Goal: Information Seeking & Learning: Learn about a topic

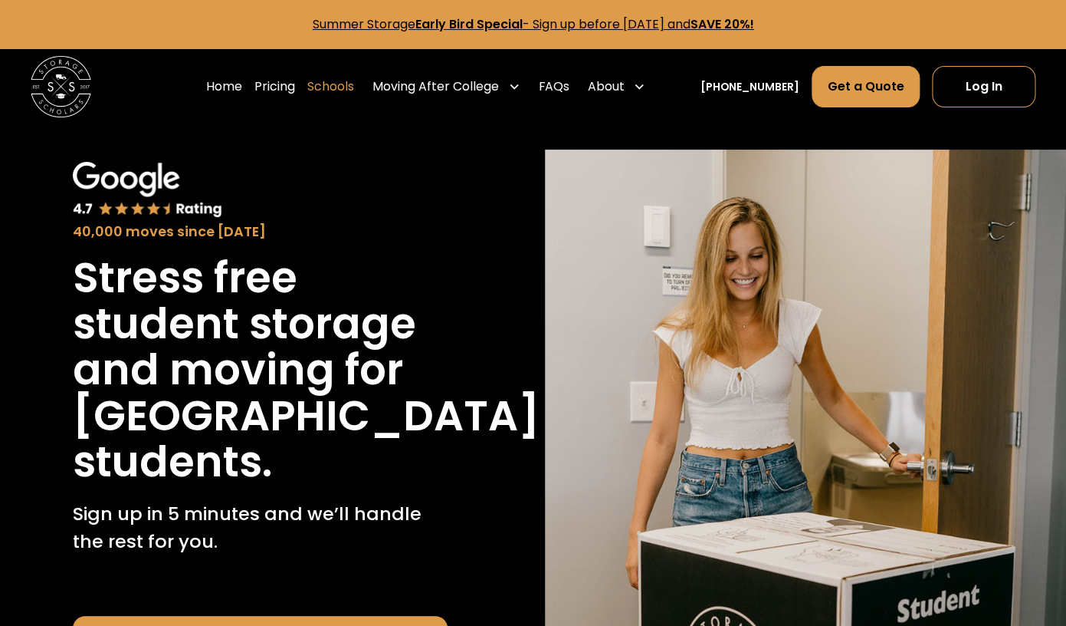
click at [354, 89] on link "Schools" at bounding box center [330, 86] width 47 height 43
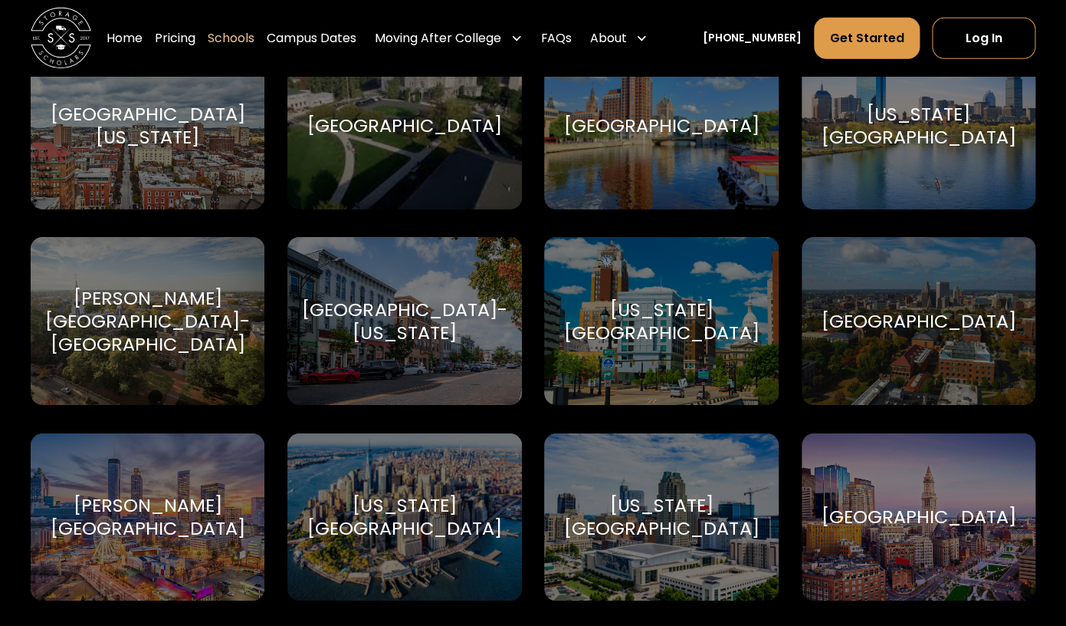
scroll to position [3961, 0]
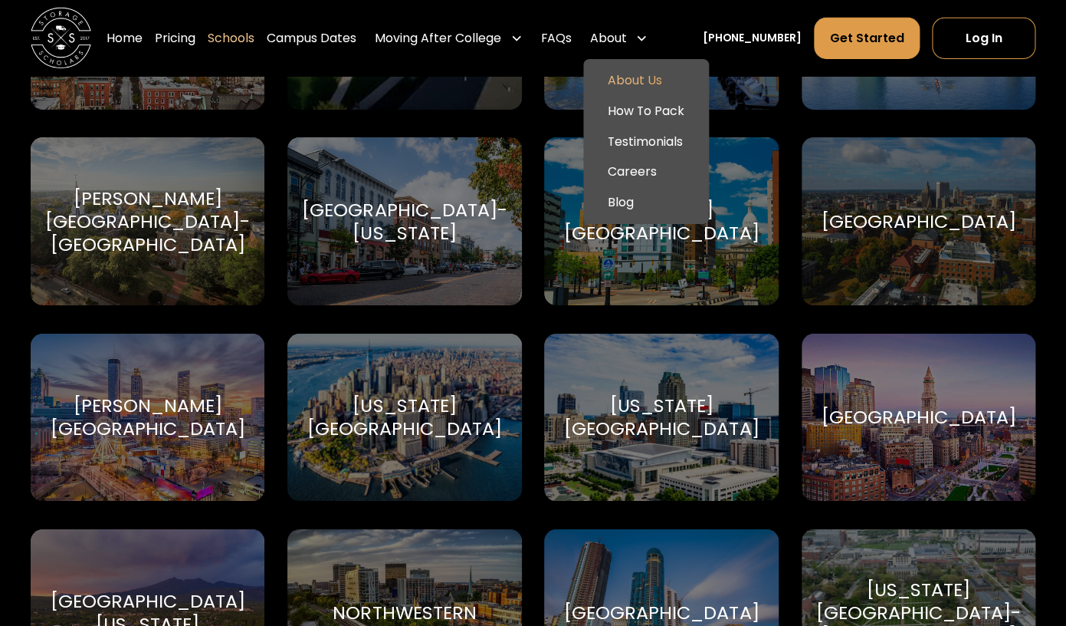
click at [646, 72] on link "About Us" at bounding box center [646, 80] width 113 height 31
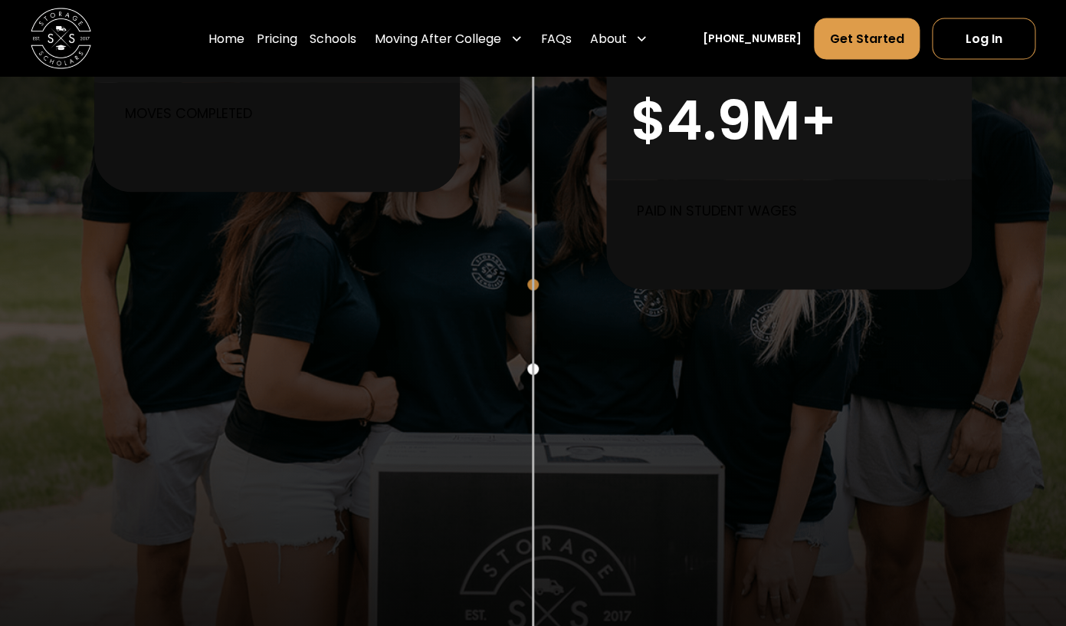
scroll to position [1066, 0]
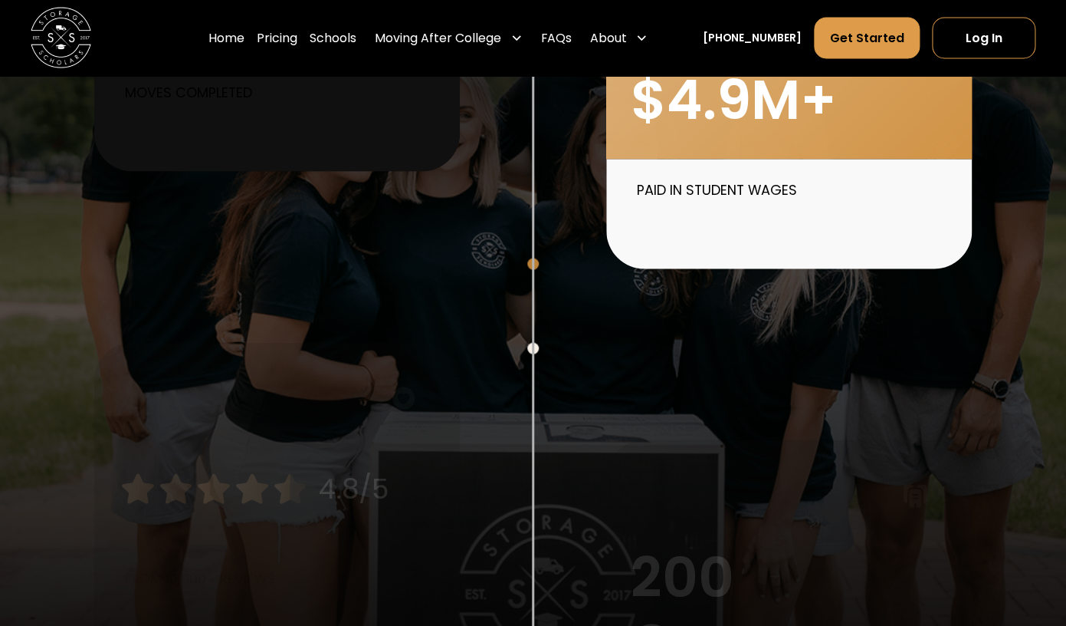
click at [710, 117] on div "$4.9M+" at bounding box center [734, 100] width 206 height 66
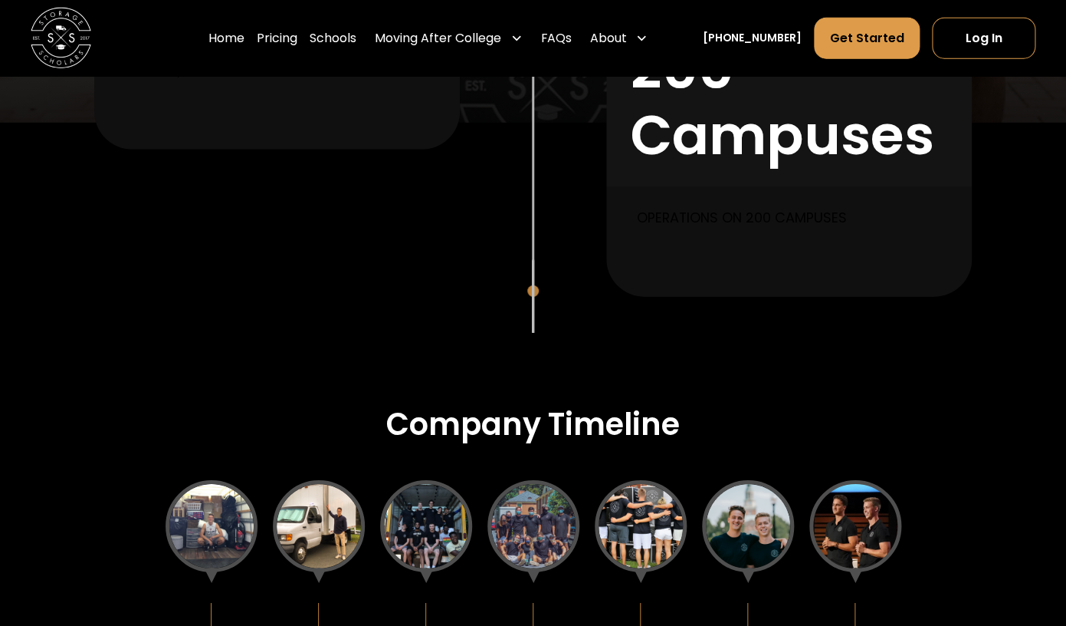
scroll to position [1672, 0]
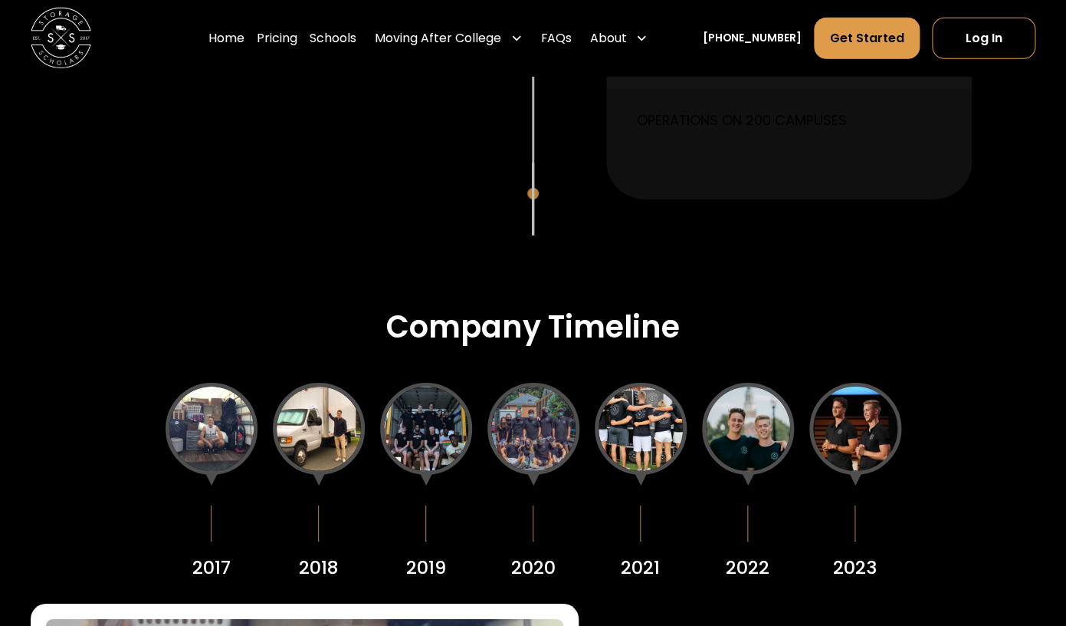
click at [199, 444] on div at bounding box center [212, 429] width 92 height 92
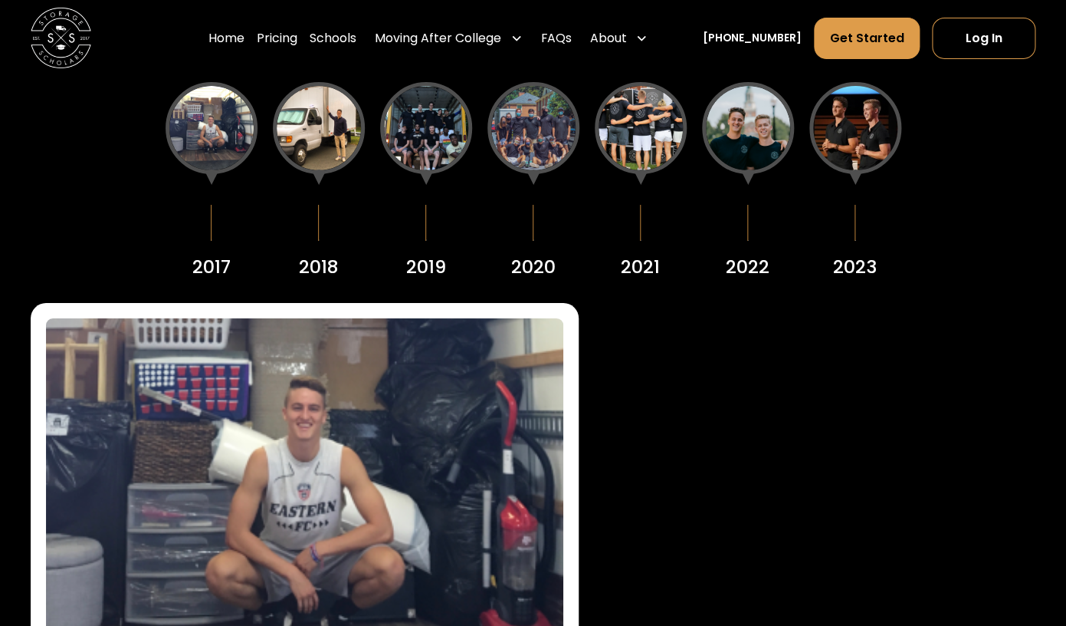
scroll to position [1896, 0]
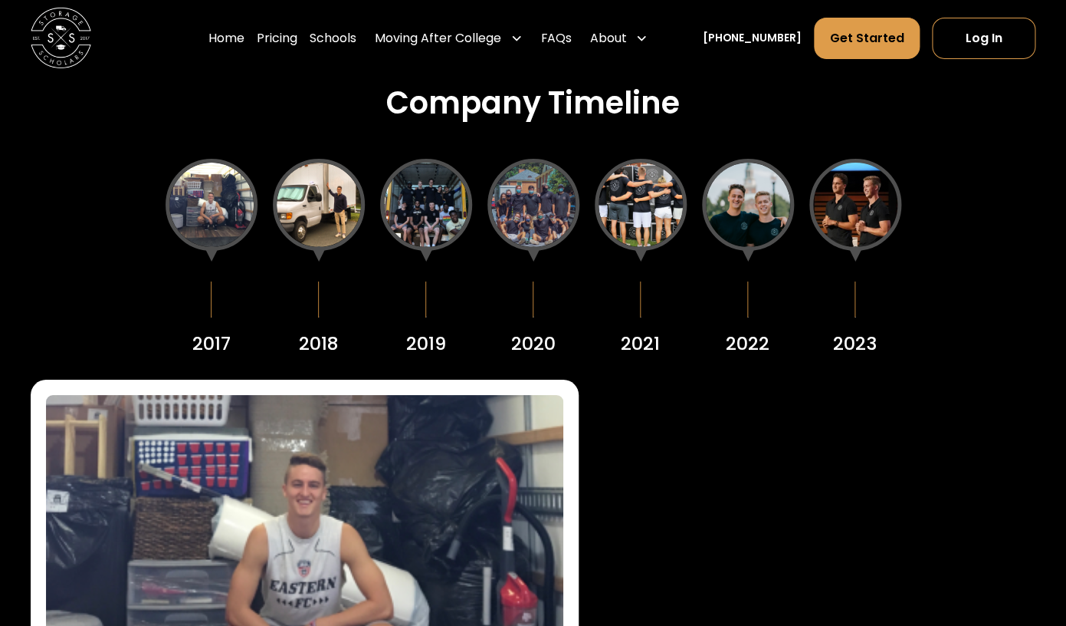
click at [310, 235] on div at bounding box center [319, 205] width 92 height 92
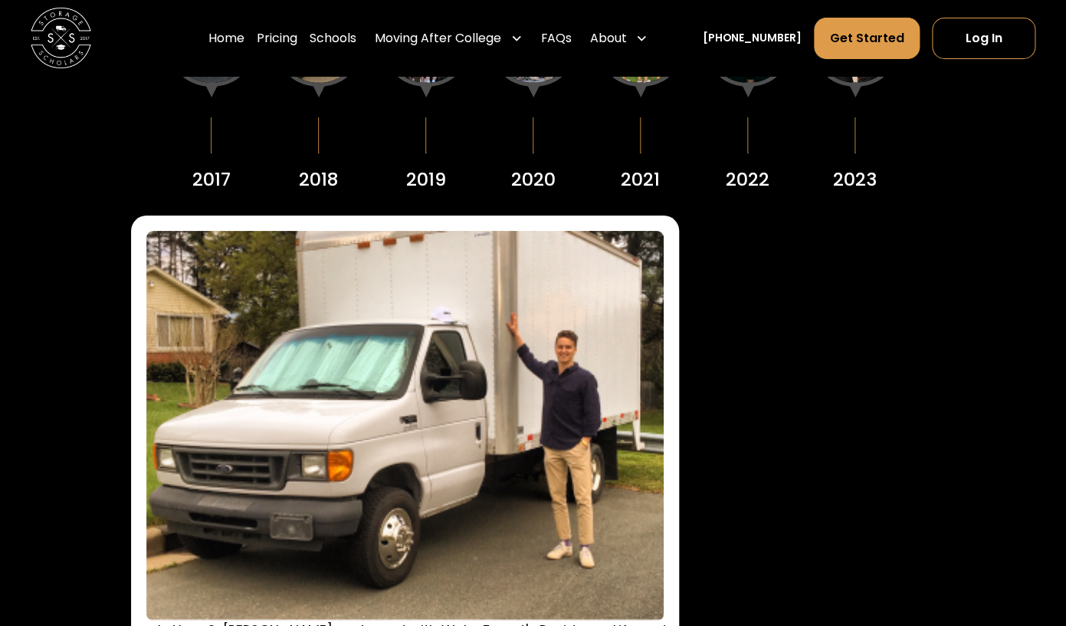
scroll to position [2059, 0]
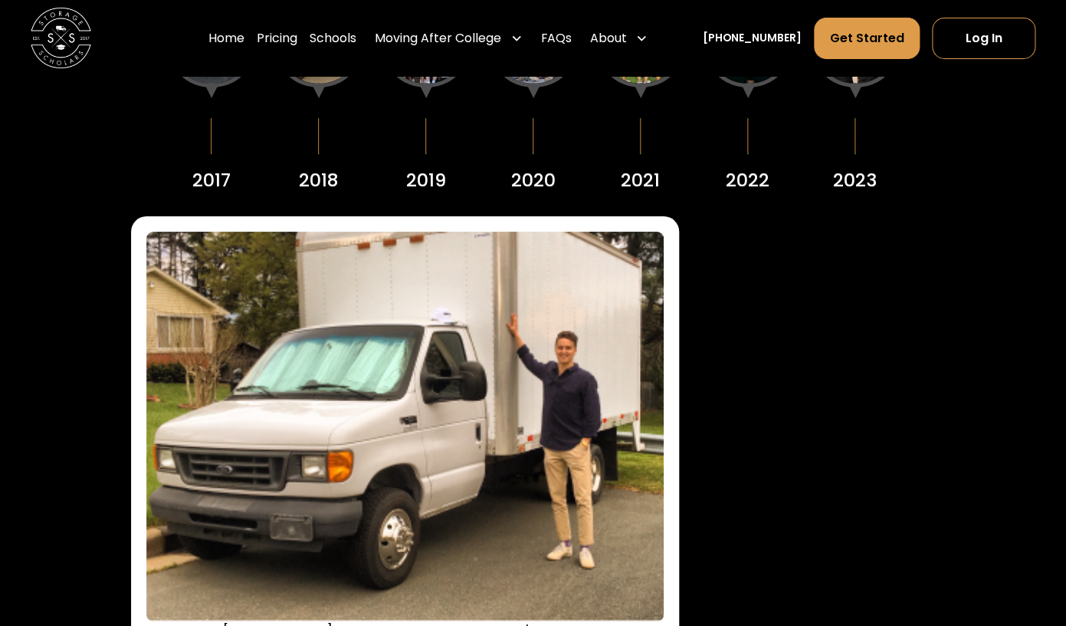
click at [439, 89] on div "2019" at bounding box center [426, 94] width 92 height 199
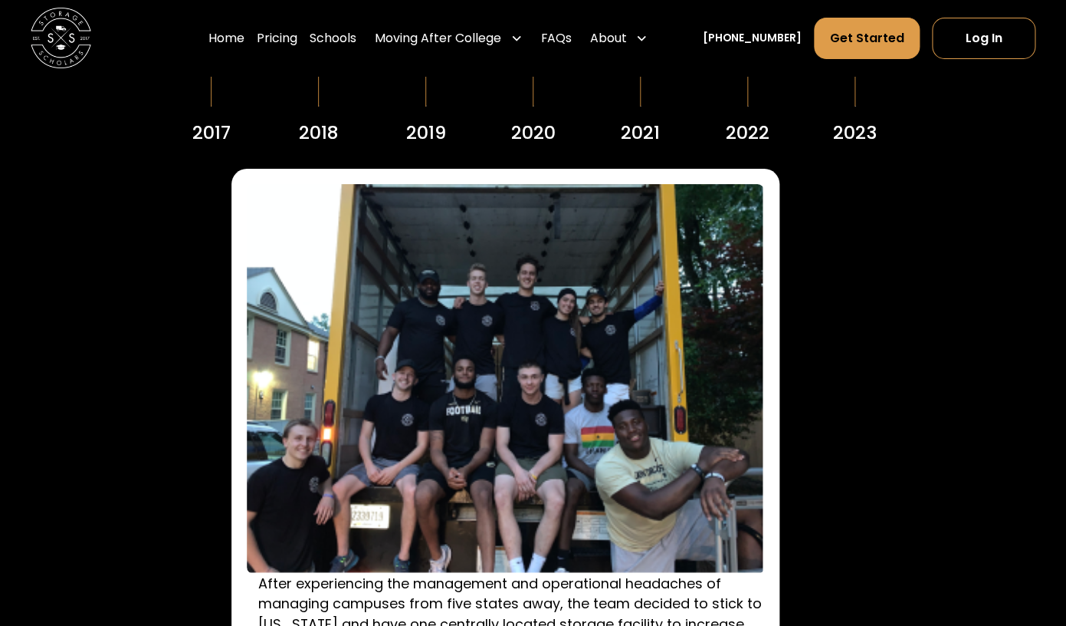
scroll to position [2092, 0]
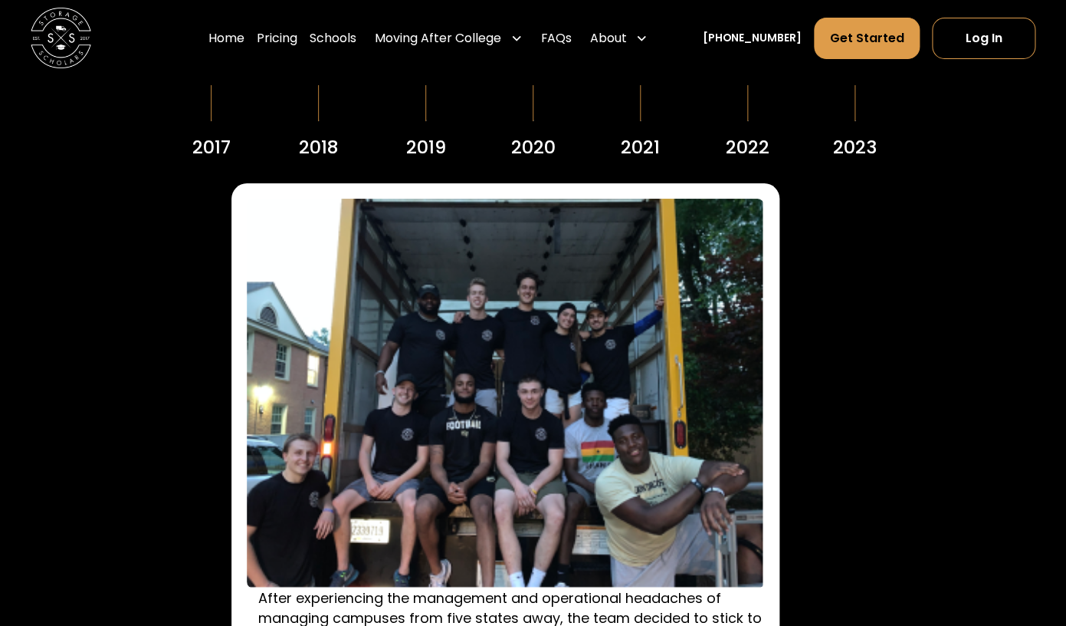
click at [533, 104] on div at bounding box center [533, 156] width 2 height 313
click at [532, 107] on div "2020" at bounding box center [534, 61] width 92 height 199
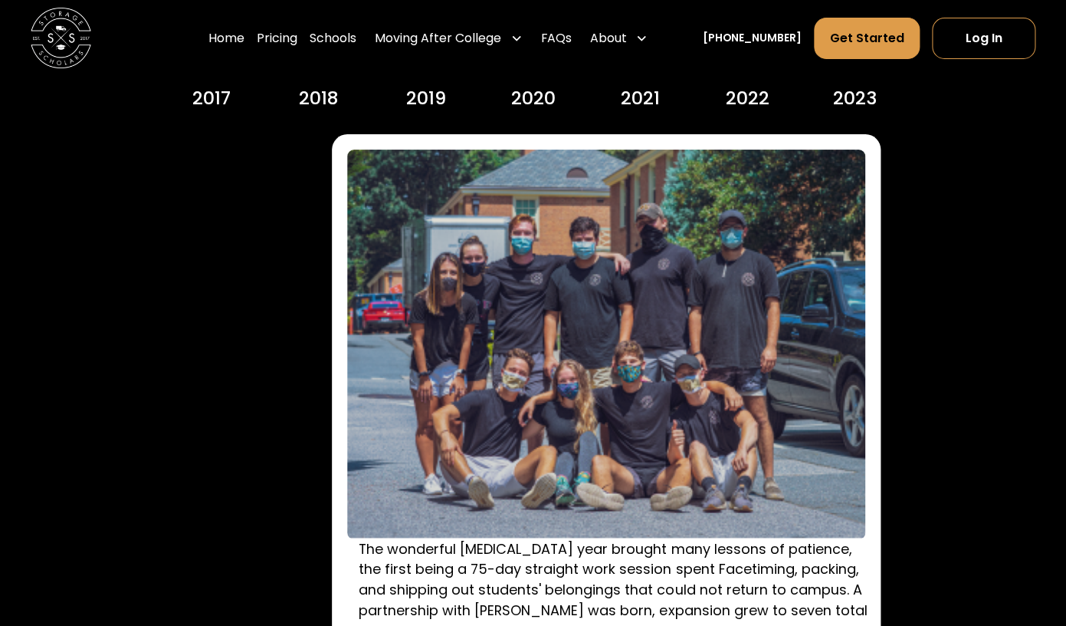
scroll to position [2139, 0]
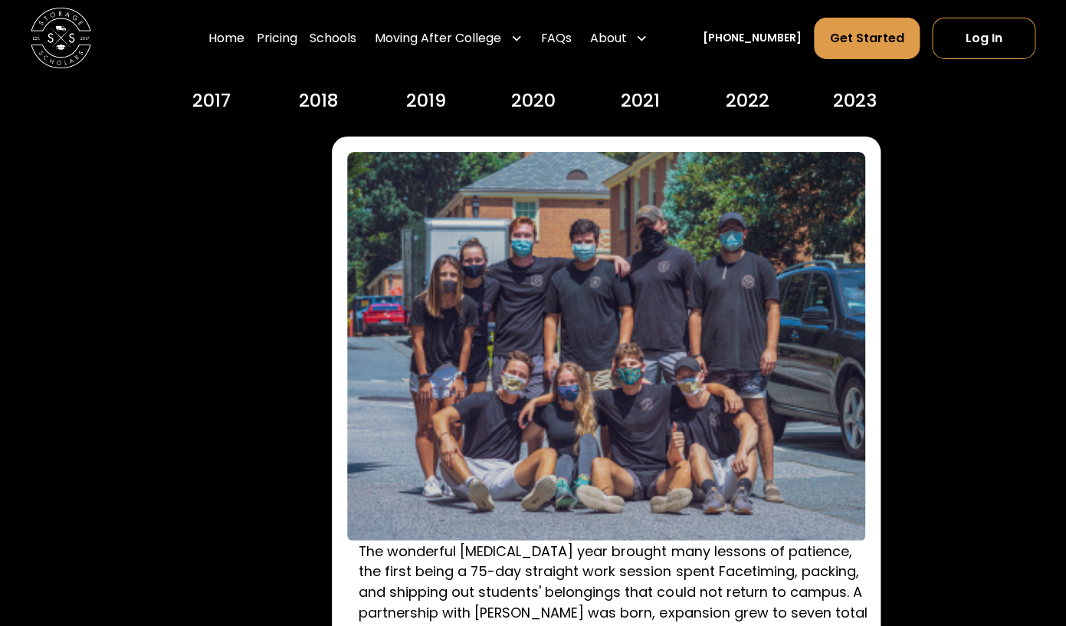
click at [644, 106] on div "2021" at bounding box center [640, 101] width 39 height 28
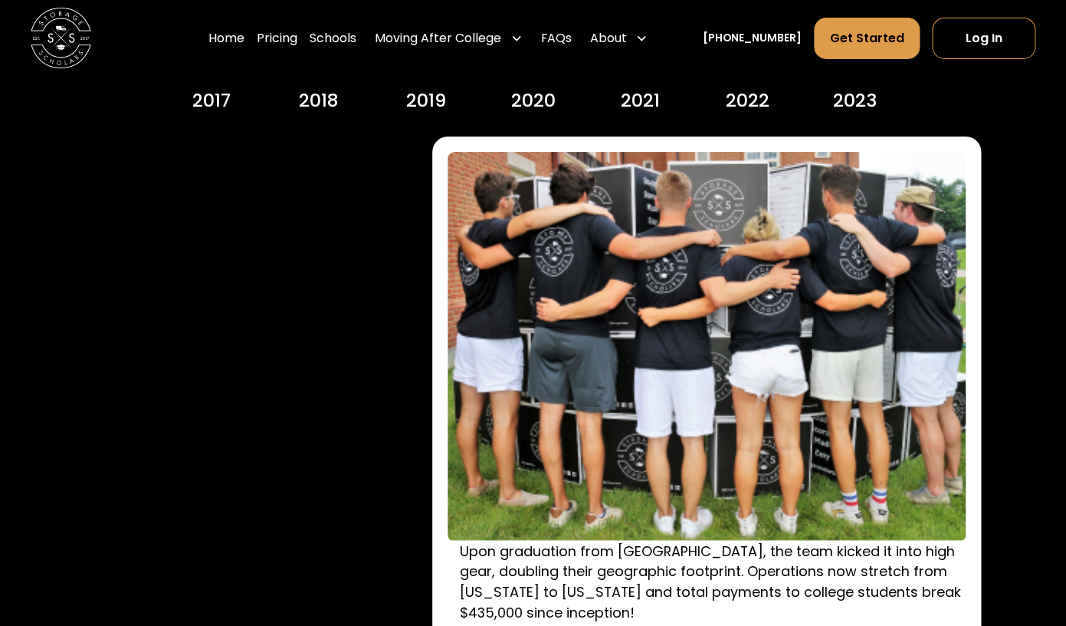
click at [734, 104] on div "2022" at bounding box center [748, 101] width 44 height 28
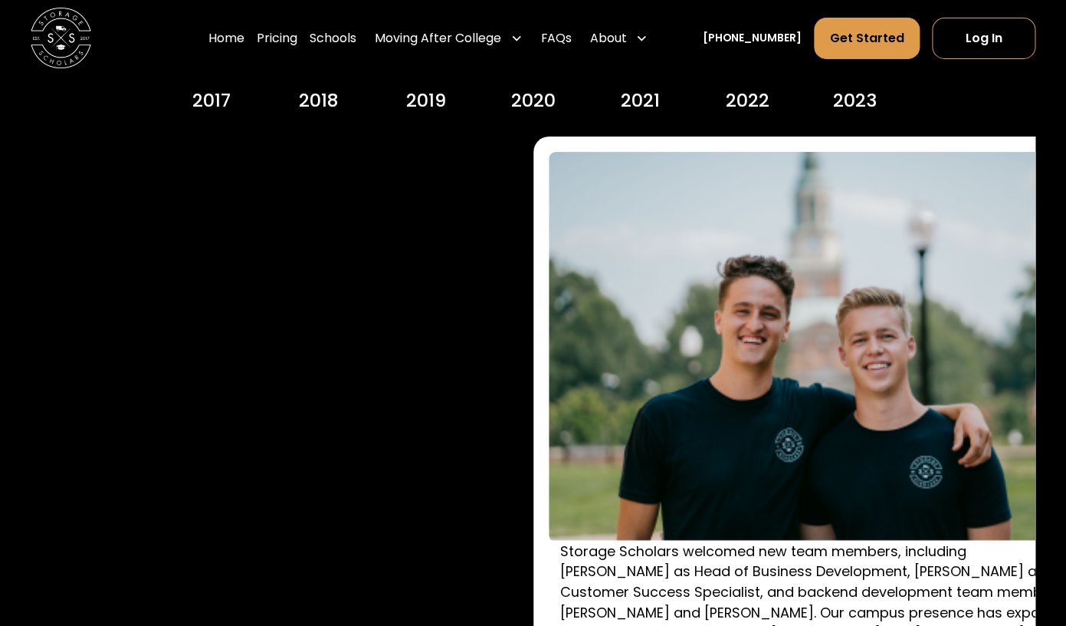
click at [859, 104] on div "2023" at bounding box center [855, 101] width 44 height 28
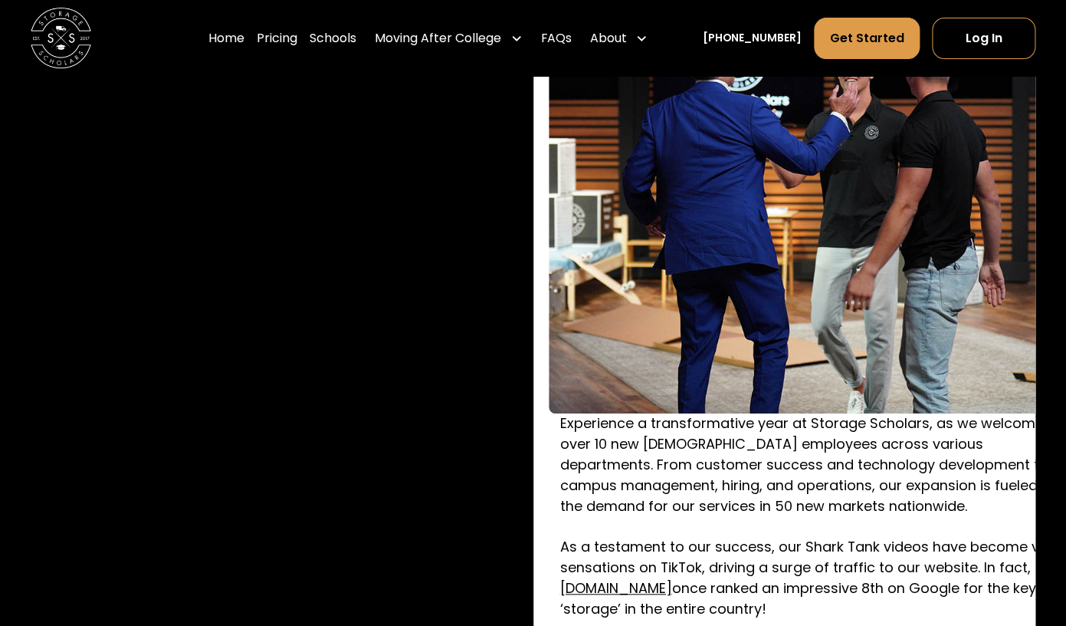
scroll to position [2302, 0]
